Goal: Check status: Check status

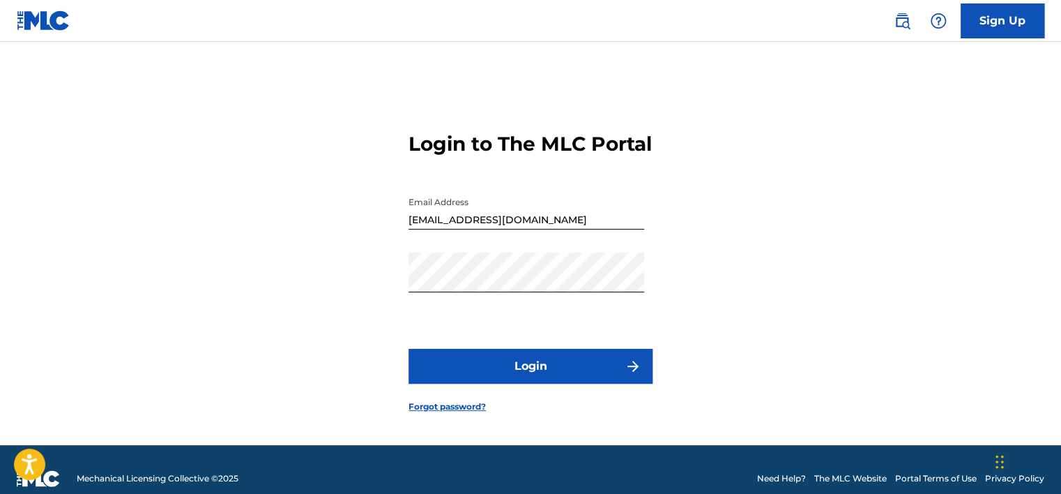
click at [563, 377] on button "Login" at bounding box center [531, 366] width 244 height 35
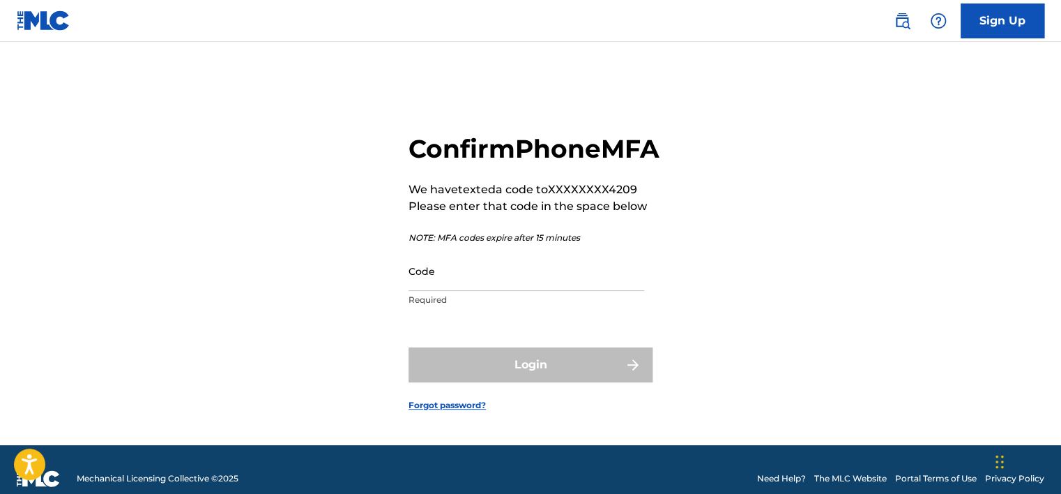
click at [538, 291] on input "Code" at bounding box center [527, 271] width 236 height 40
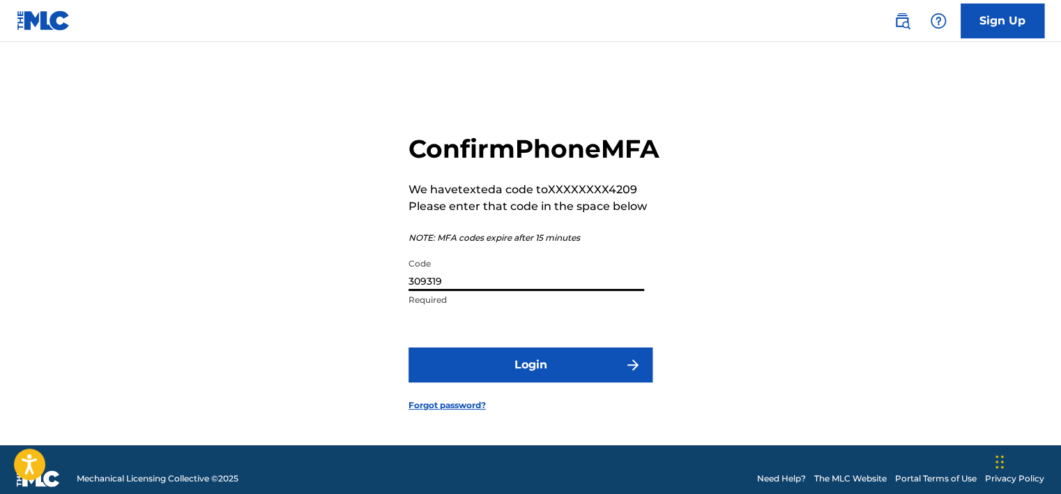
type input "309319"
click at [409, 347] on button "Login" at bounding box center [531, 364] width 244 height 35
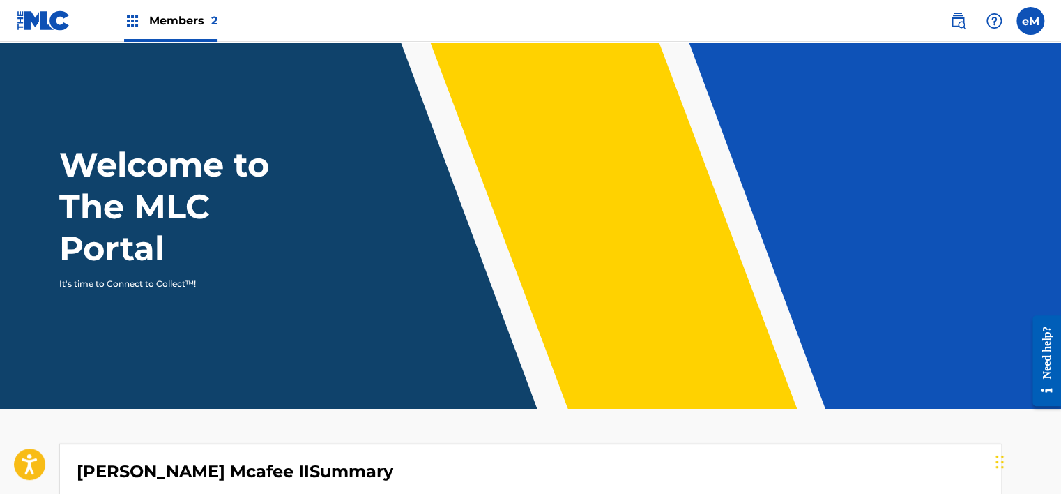
click at [202, 28] on span "Members 2" at bounding box center [183, 21] width 68 height 16
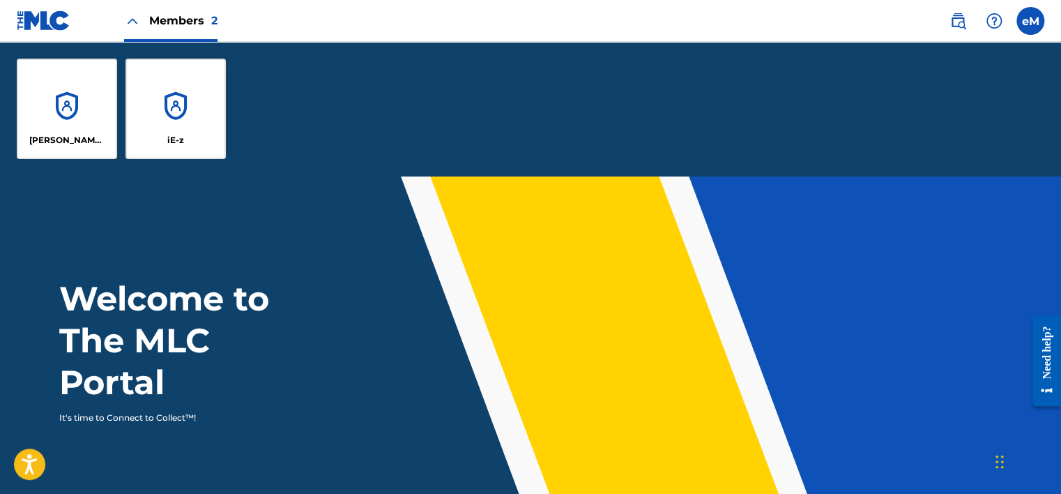
click at [144, 19] on div "Members 2" at bounding box center [170, 20] width 93 height 41
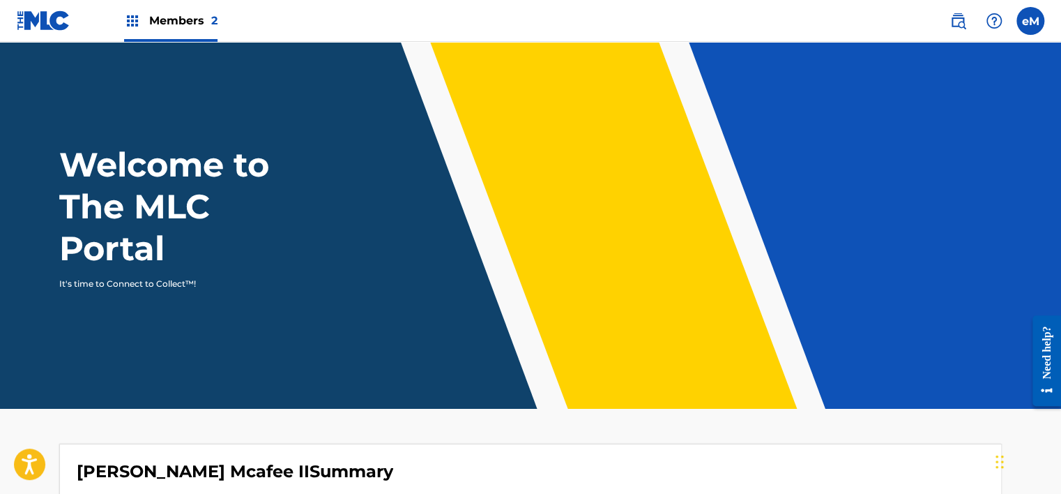
click at [126, 18] on img at bounding box center [132, 21] width 17 height 17
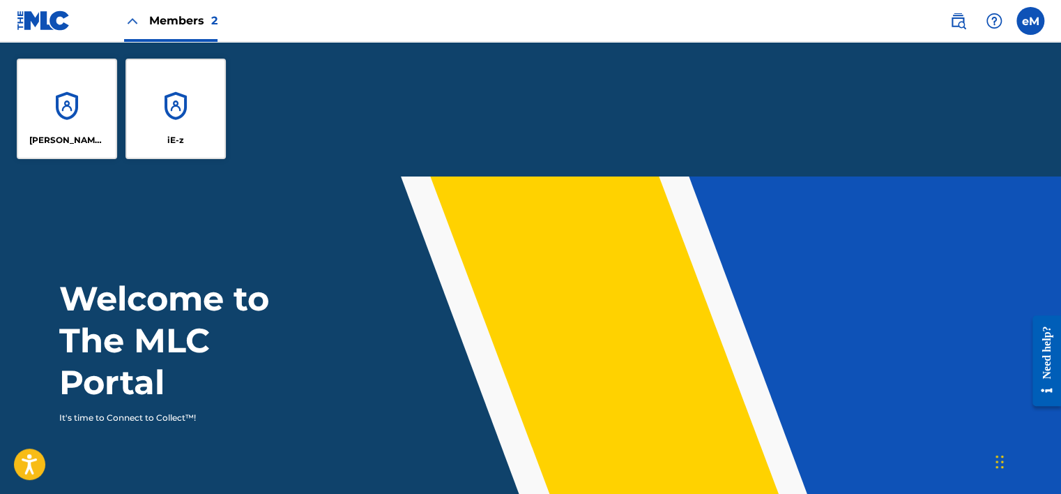
click at [89, 115] on div "[PERSON_NAME] Mcafee II" at bounding box center [67, 109] width 100 height 100
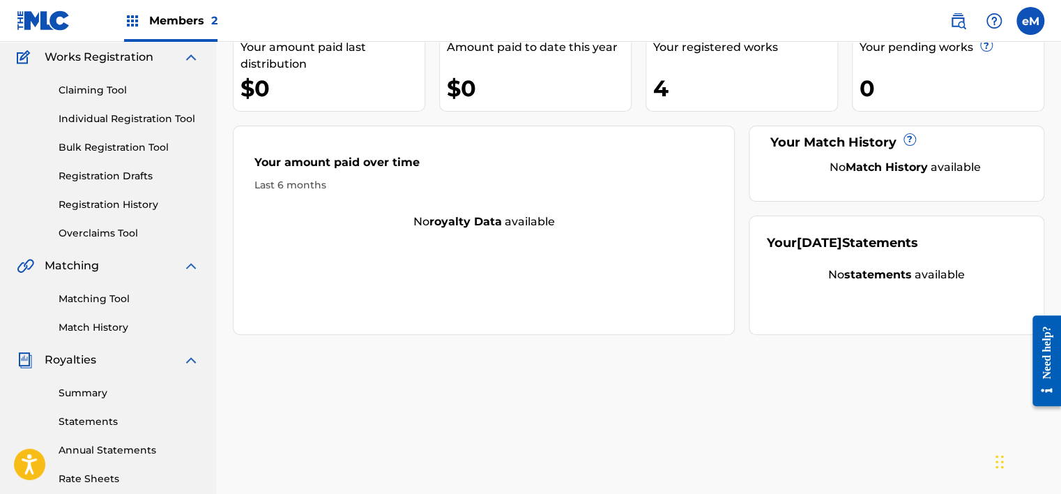
scroll to position [139, 0]
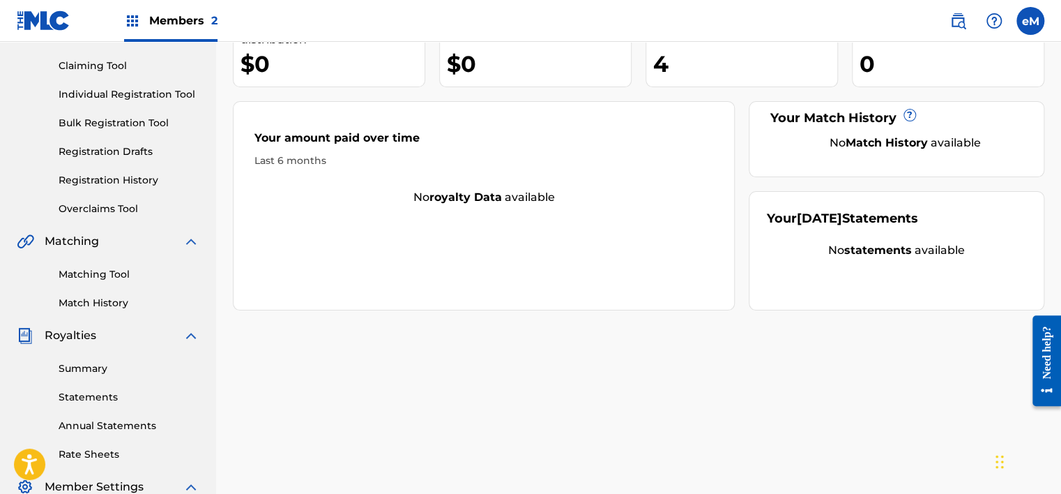
click at [66, 282] on div "Matching Tool Match History" at bounding box center [108, 280] width 183 height 61
click at [70, 278] on link "Matching Tool" at bounding box center [129, 274] width 141 height 15
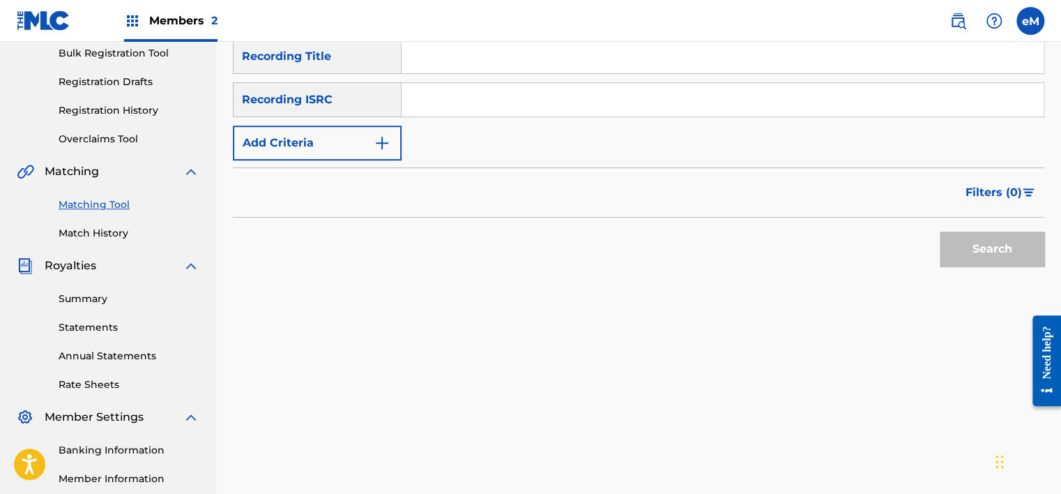
scroll to position [279, 0]
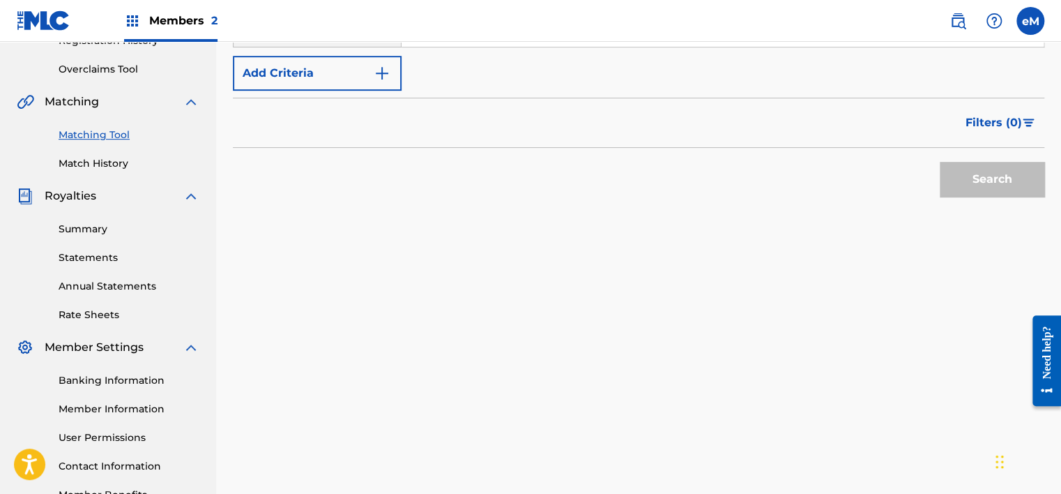
click at [79, 231] on link "Summary" at bounding box center [129, 229] width 141 height 15
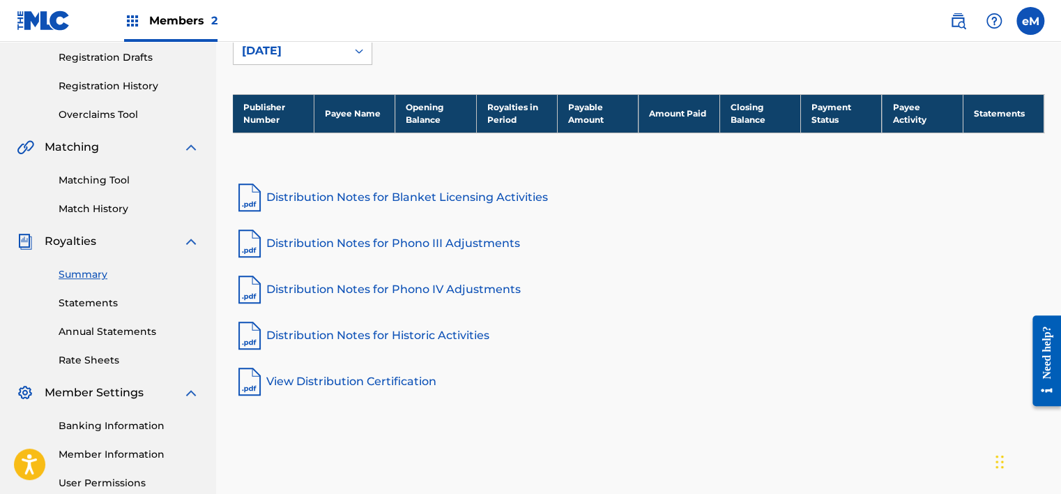
scroll to position [209, 0]
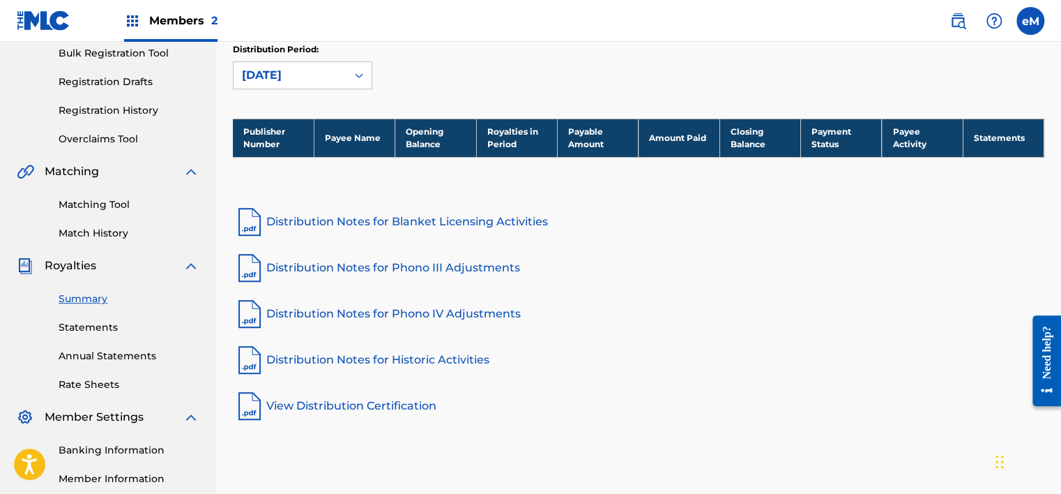
click at [343, 139] on th "Payee Name" at bounding box center [354, 138] width 81 height 38
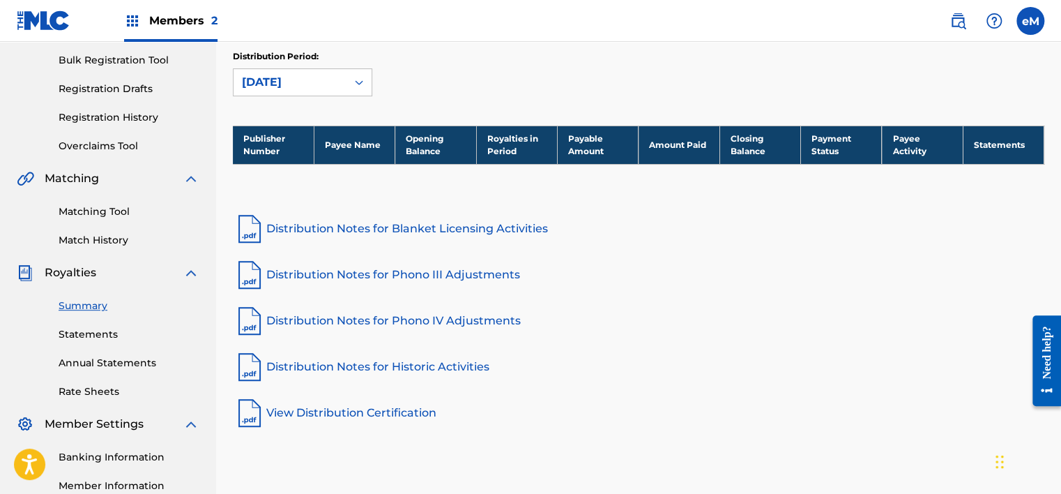
scroll to position [139, 0]
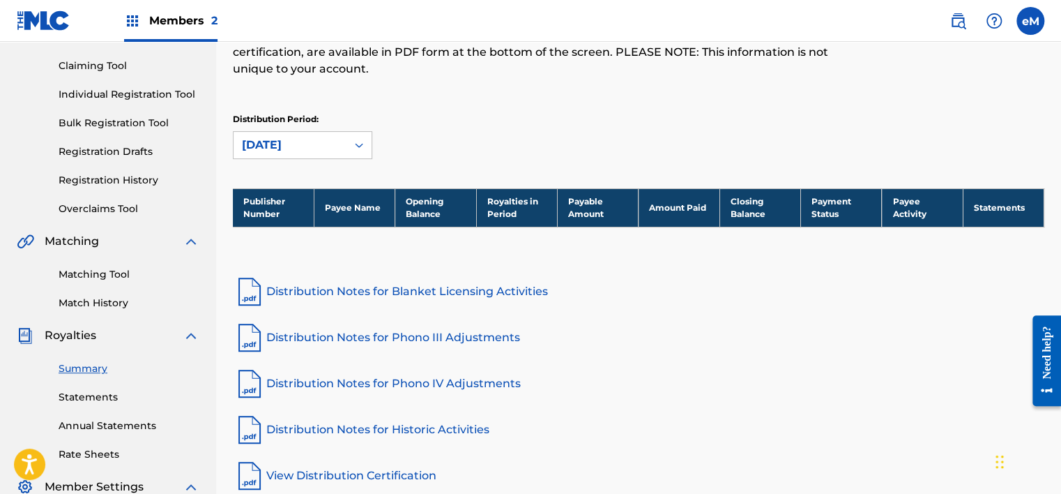
click at [285, 289] on link "Distribution Notes for Blanket Licensing Activities" at bounding box center [639, 291] width 812 height 33
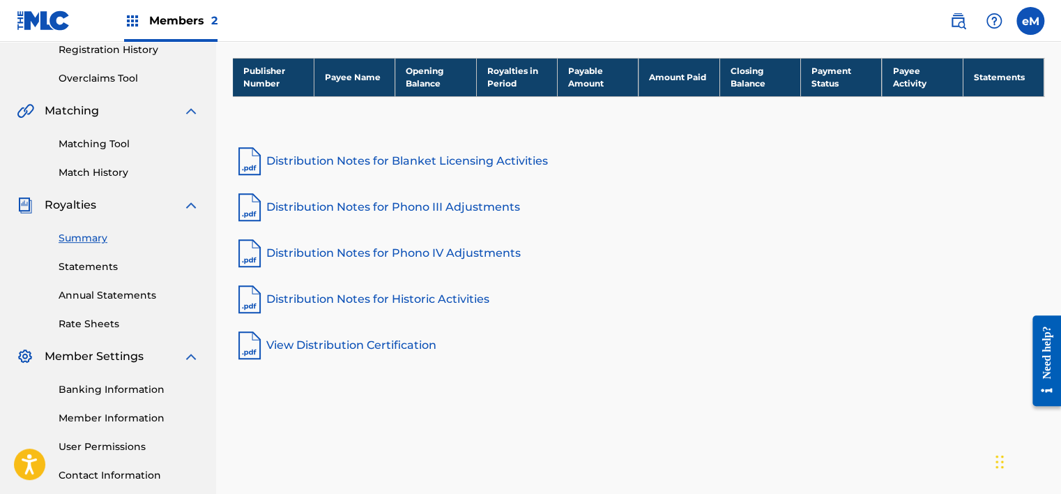
scroll to position [279, 0]
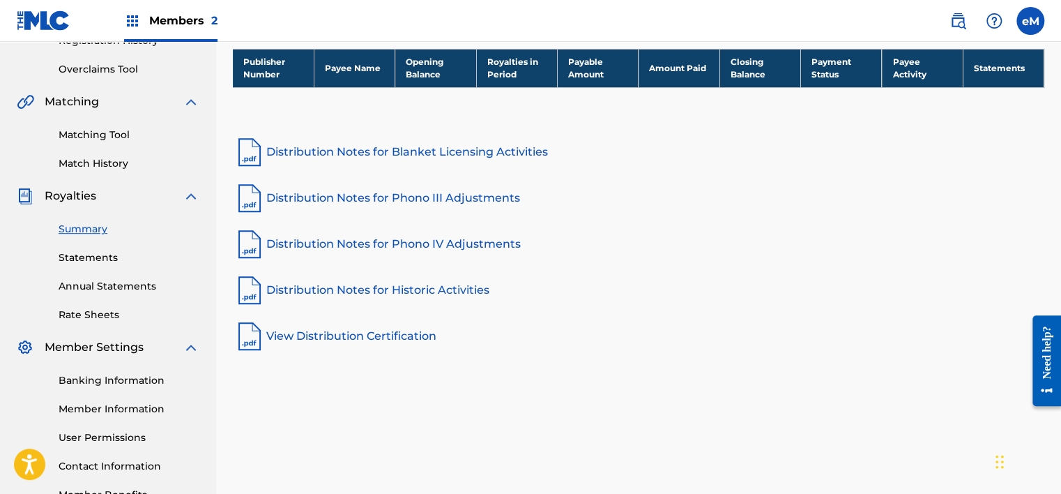
click at [385, 290] on link "Distribution Notes for Historic Activities" at bounding box center [639, 289] width 812 height 33
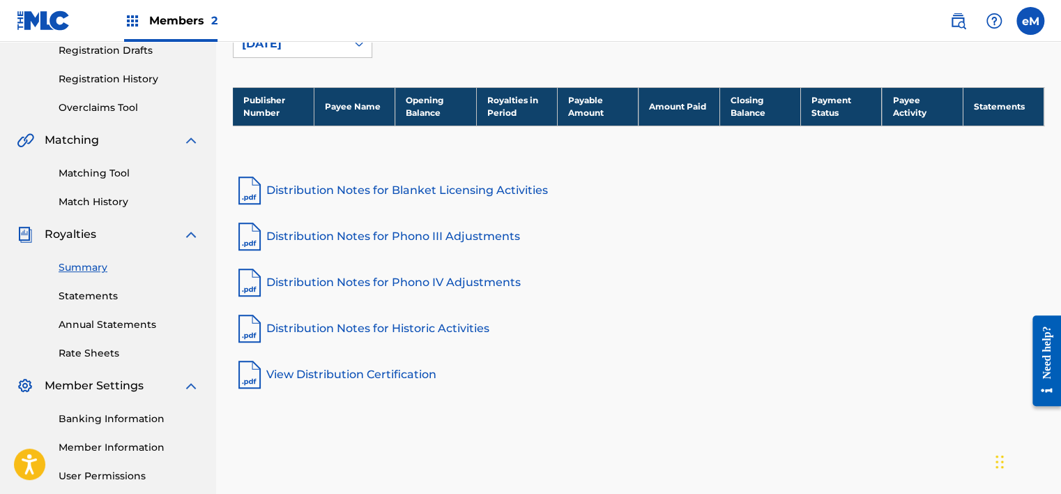
scroll to position [209, 0]
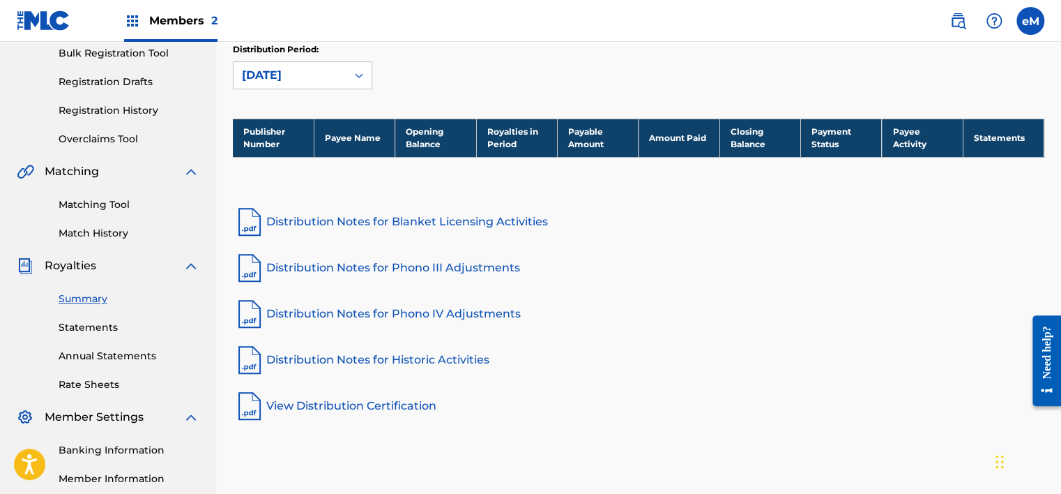
click at [307, 402] on link "View Distribution Certification" at bounding box center [639, 405] width 812 height 33
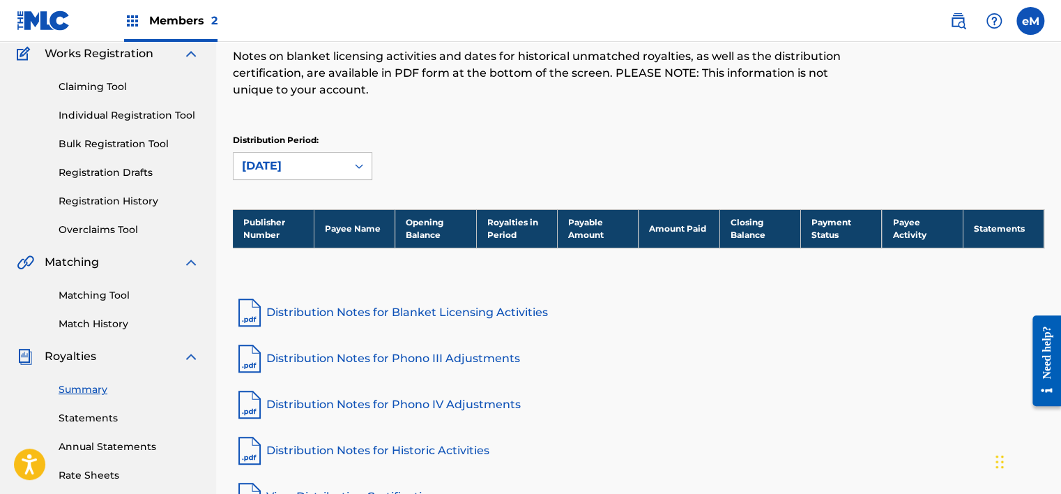
scroll to position [92, 0]
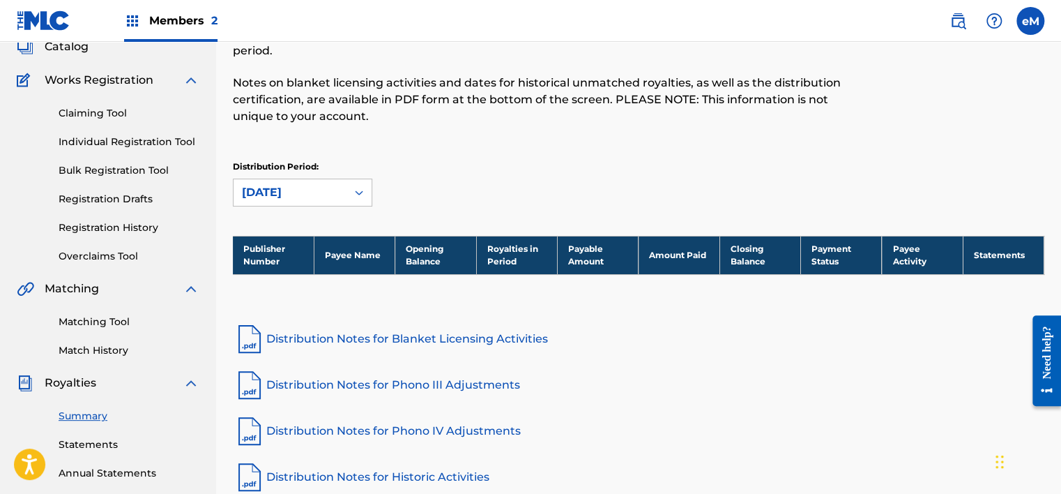
click at [662, 255] on th "Amount Paid" at bounding box center [679, 255] width 81 height 38
click at [370, 192] on div at bounding box center [359, 192] width 25 height 25
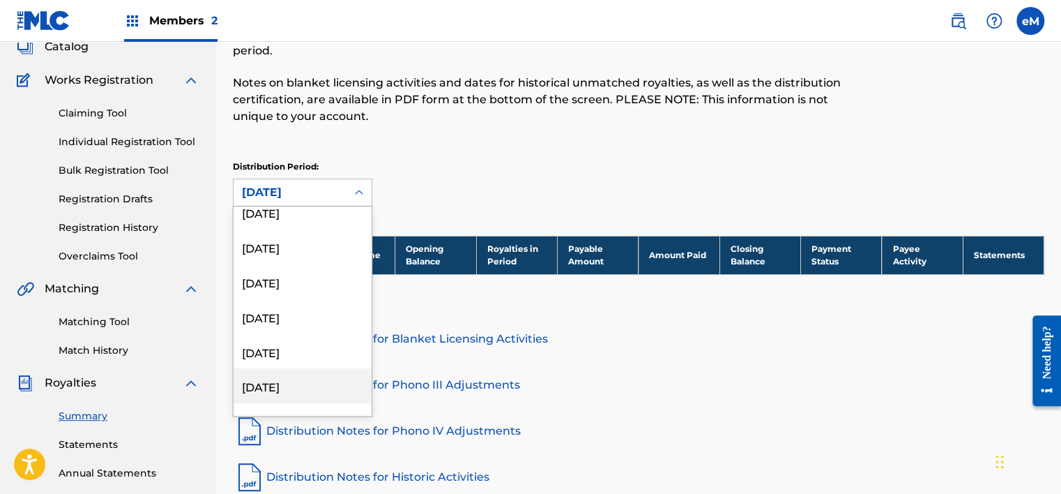
scroll to position [1638, 0]
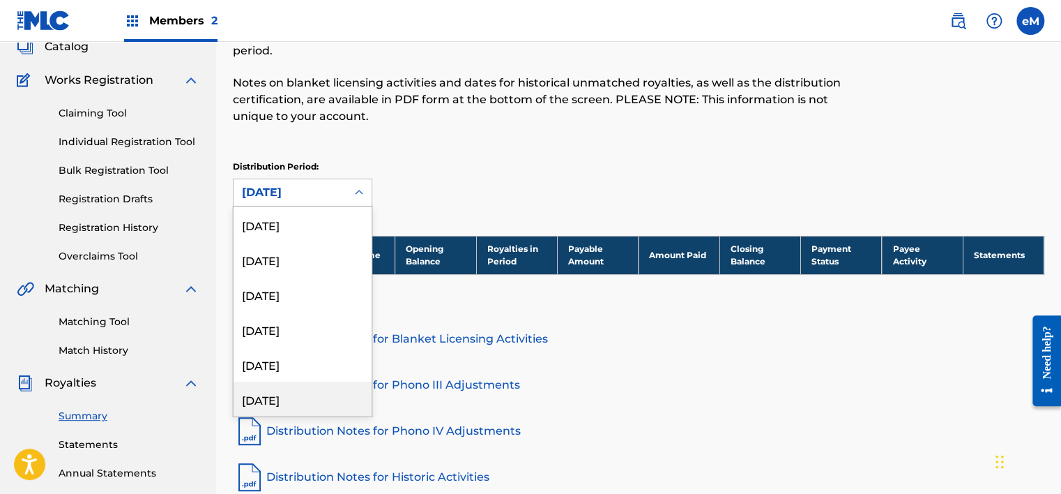
click at [284, 398] on div "[DATE]" at bounding box center [303, 398] width 138 height 35
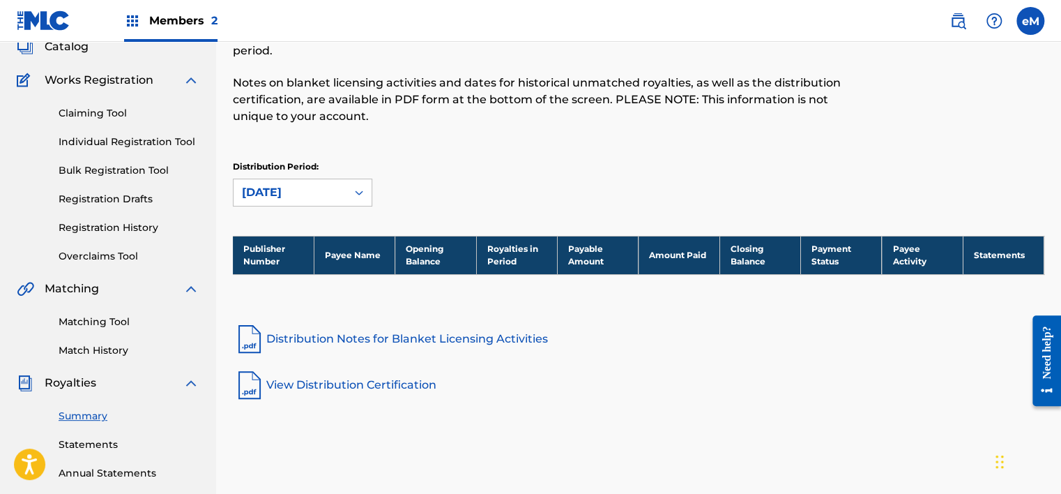
click at [357, 198] on icon at bounding box center [359, 192] width 14 height 14
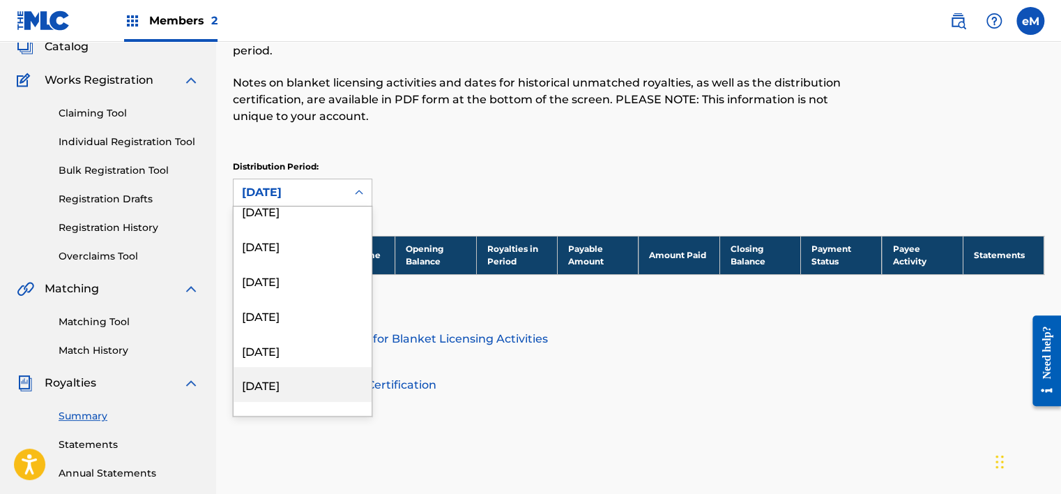
scroll to position [1499, 0]
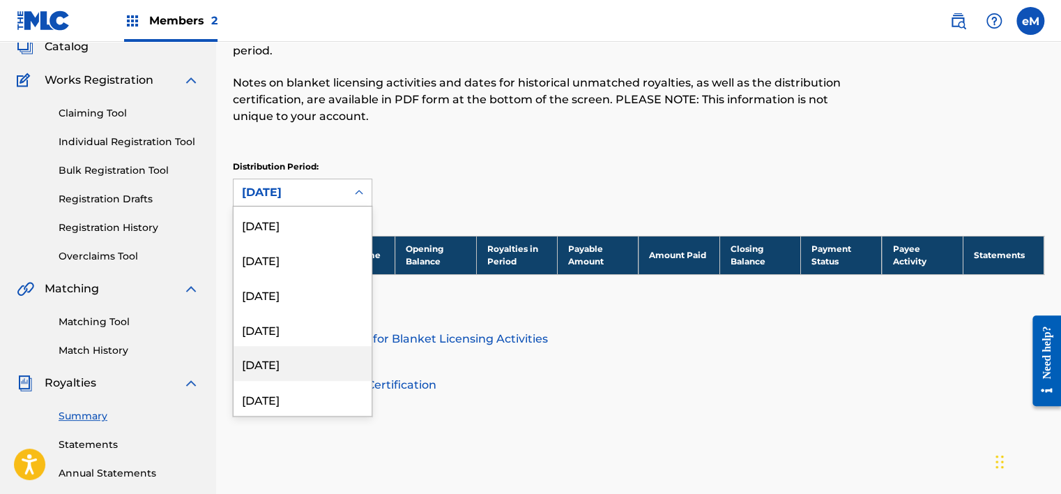
click at [281, 377] on div "[DATE]" at bounding box center [303, 363] width 138 height 35
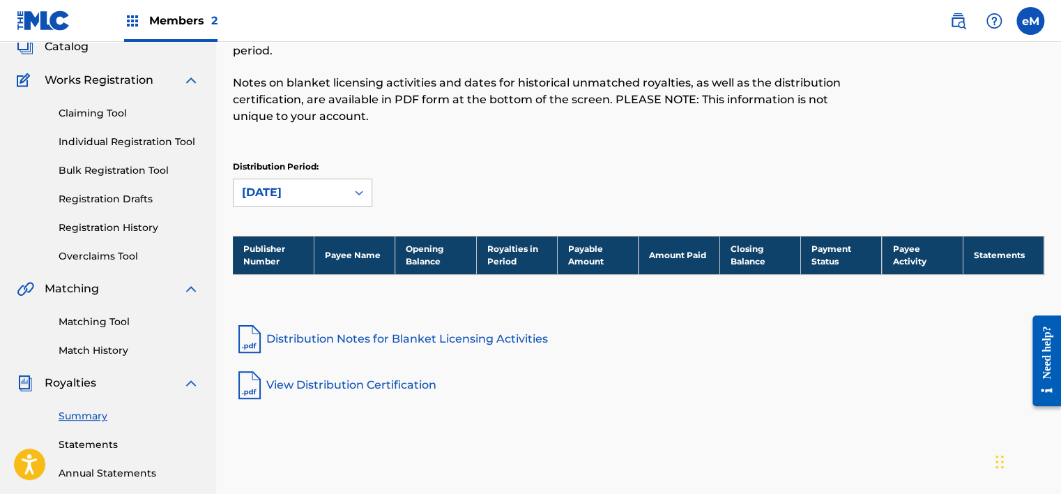
click at [345, 208] on div "Distribution Period: option [DATE], selected. [DATE]" at bounding box center [639, 189] width 812 height 59
click at [358, 195] on icon at bounding box center [359, 192] width 14 height 14
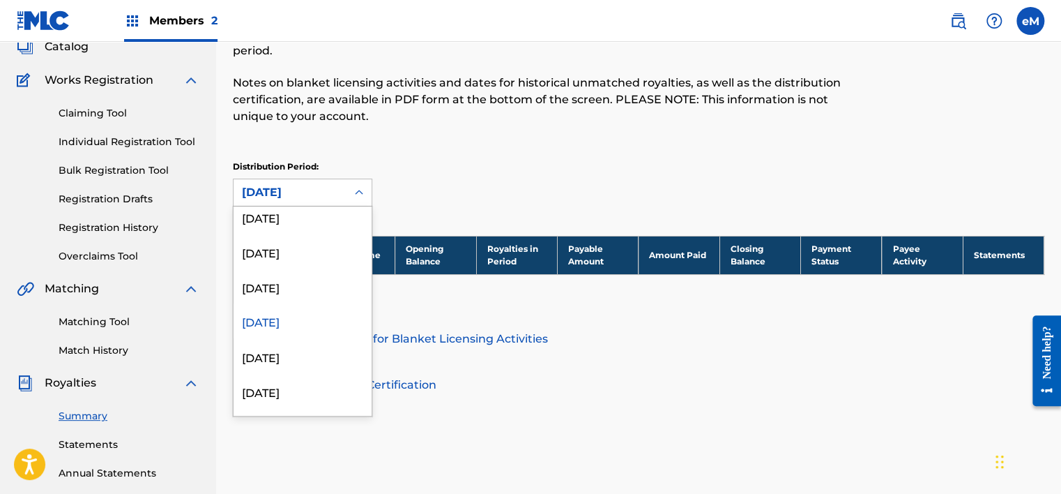
scroll to position [1638, 0]
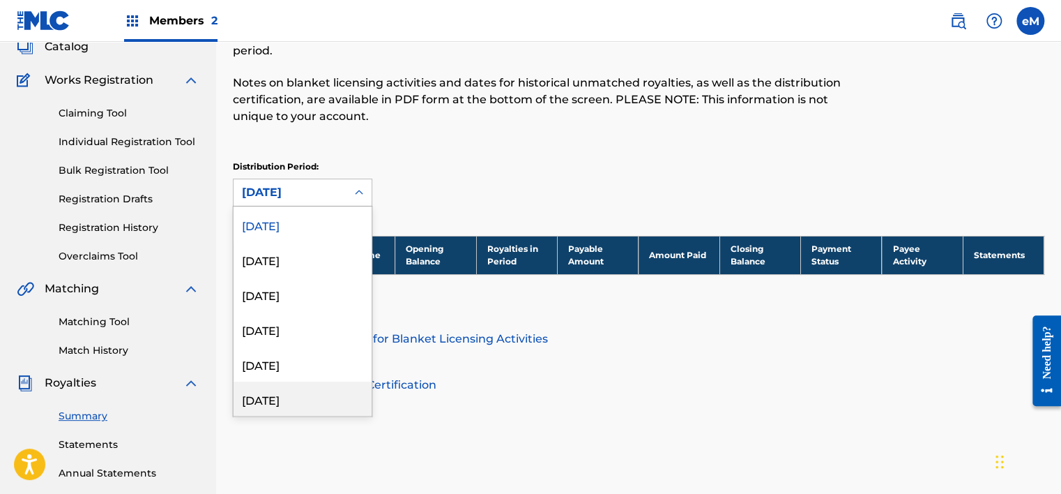
click at [310, 394] on div "[DATE]" at bounding box center [303, 398] width 138 height 35
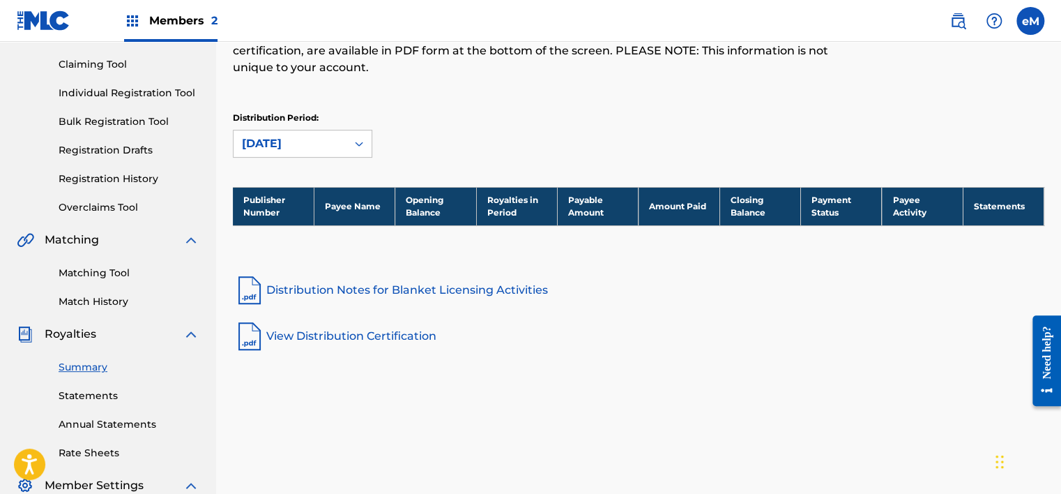
scroll to position [162, 0]
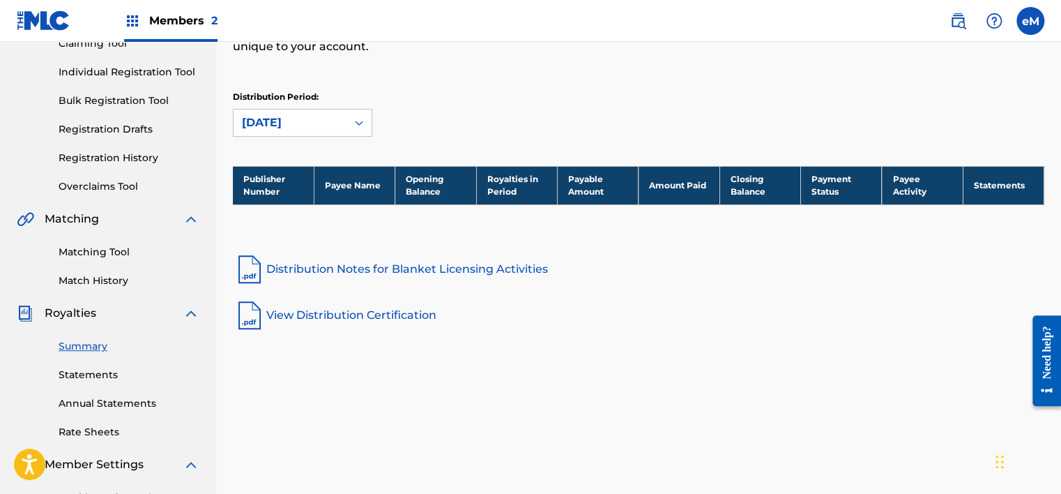
click at [771, 187] on th "Closing Balance" at bounding box center [760, 185] width 81 height 38
click at [683, 190] on th "Amount Paid" at bounding box center [679, 185] width 81 height 38
drag, startPoint x: 583, startPoint y: 185, endPoint x: 569, endPoint y: 192, distance: 15.6
click at [583, 185] on th "Payable Amount" at bounding box center [597, 185] width 81 height 38
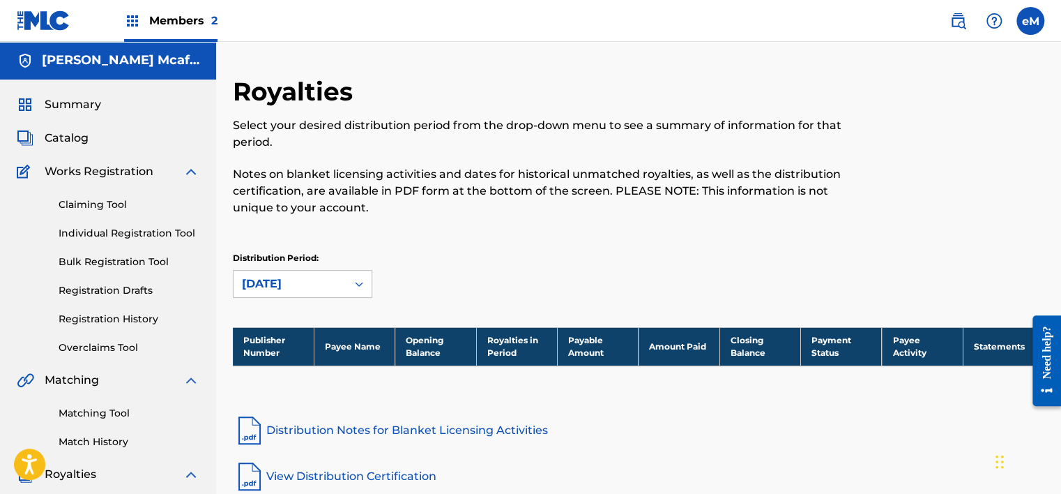
scroll to position [0, 0]
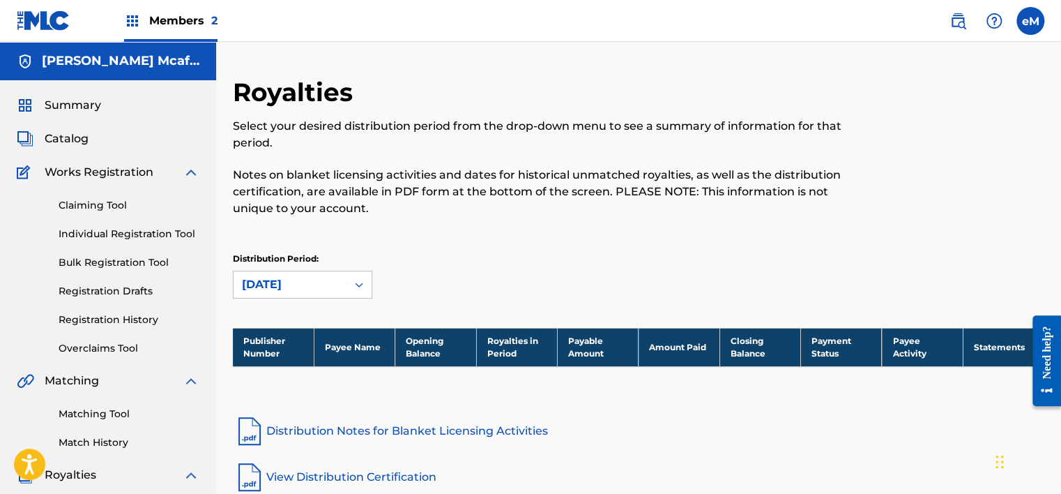
click at [55, 135] on span "Catalog" at bounding box center [67, 138] width 44 height 17
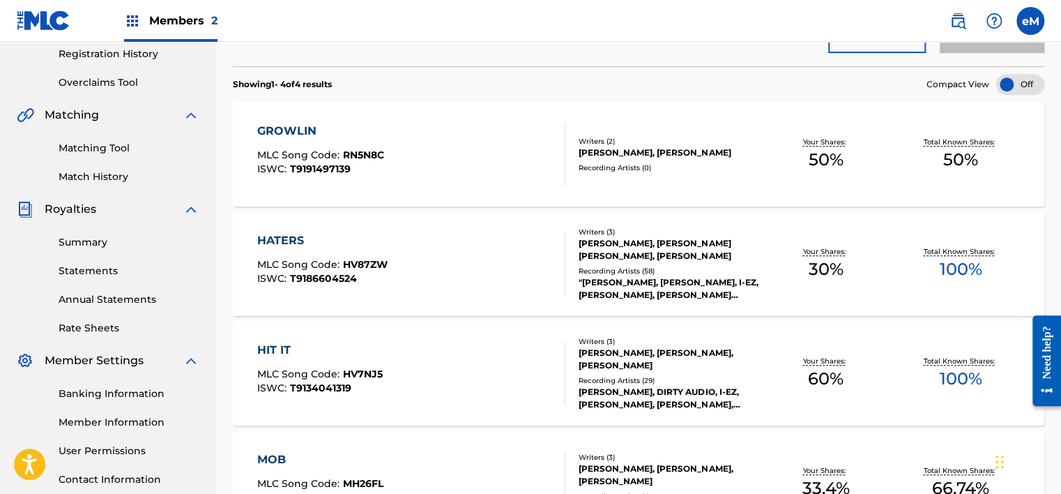
scroll to position [439, 0]
